Goal: Check status: Check status

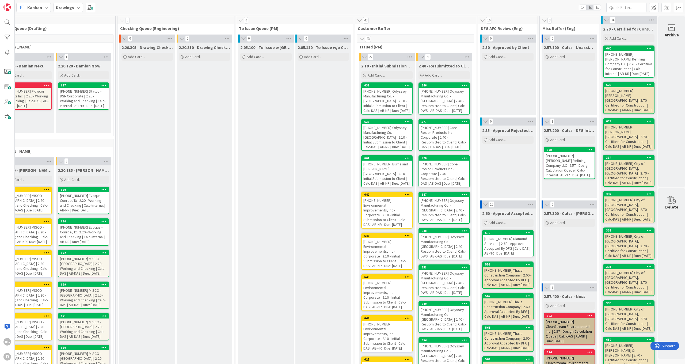
scroll to position [0, 147]
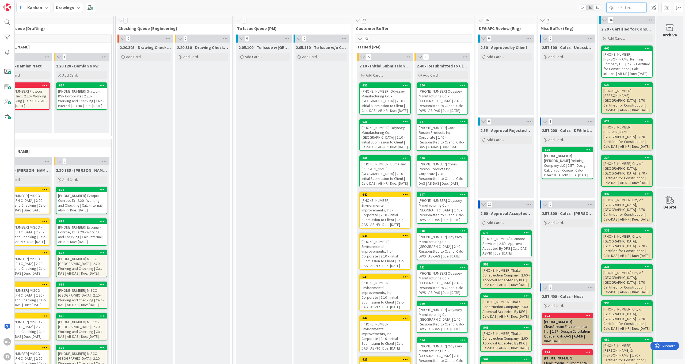
click at [630, 10] on input "text" at bounding box center [626, 8] width 40 height 10
type input "38923"
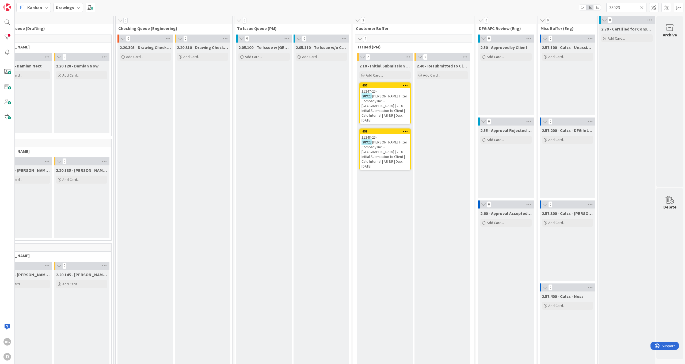
click at [397, 94] on span "[PERSON_NAME] Filter Company Inc. - [GEOGRAPHIC_DATA] | 2.10 - Initial Submissi…" at bounding box center [385, 108] width 46 height 29
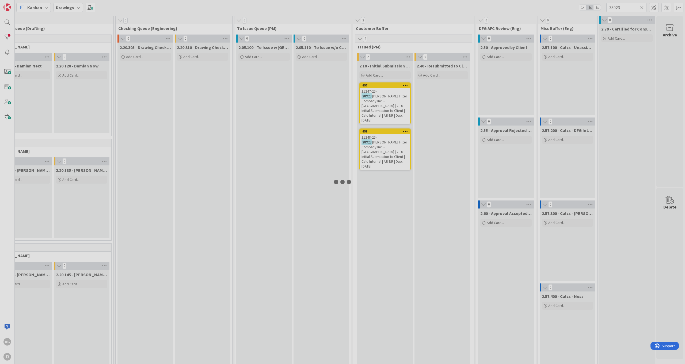
click at [397, 93] on div at bounding box center [342, 182] width 685 height 364
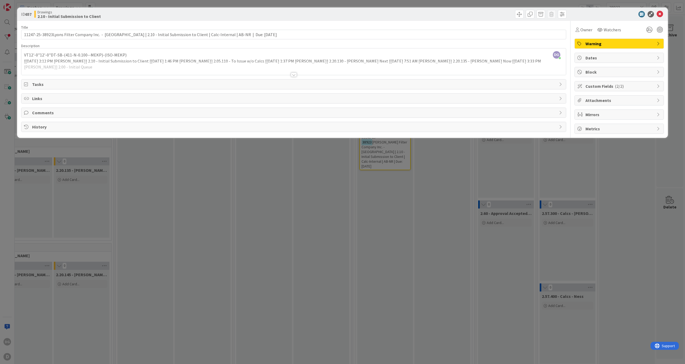
click at [35, 123] on div "History" at bounding box center [293, 127] width 545 height 10
type input "11247-25-38923Lyons Filter Company Inc. - [GEOGRAPHIC_DATA] | 2.10 - Initial Su…"
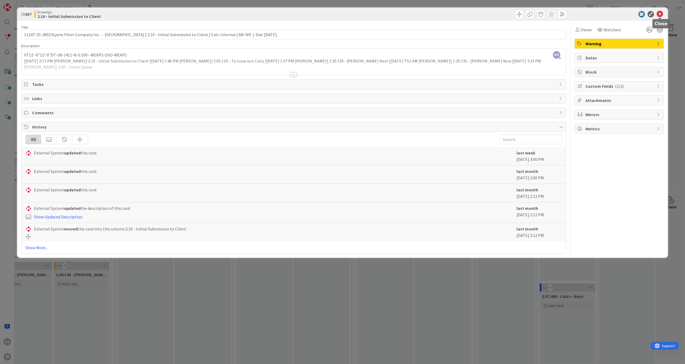
click at [658, 15] on icon at bounding box center [660, 14] width 6 height 6
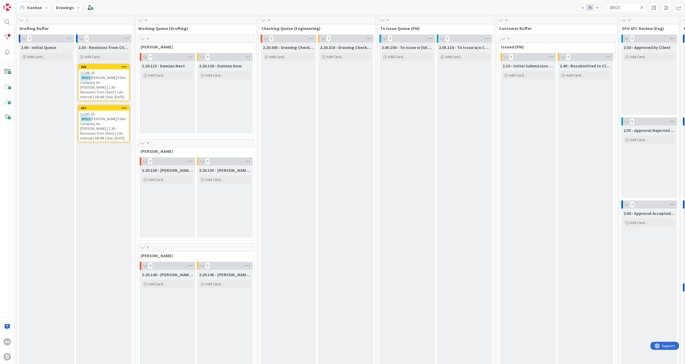
click at [640, 8] on icon at bounding box center [642, 7] width 4 height 5
